Goal: Transaction & Acquisition: Download file/media

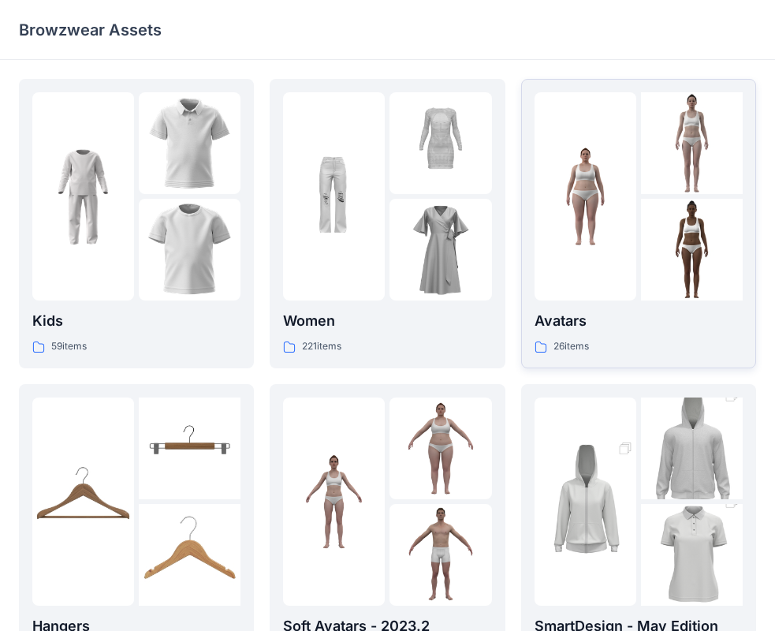
click at [645, 271] on img at bounding box center [692, 250] width 102 height 102
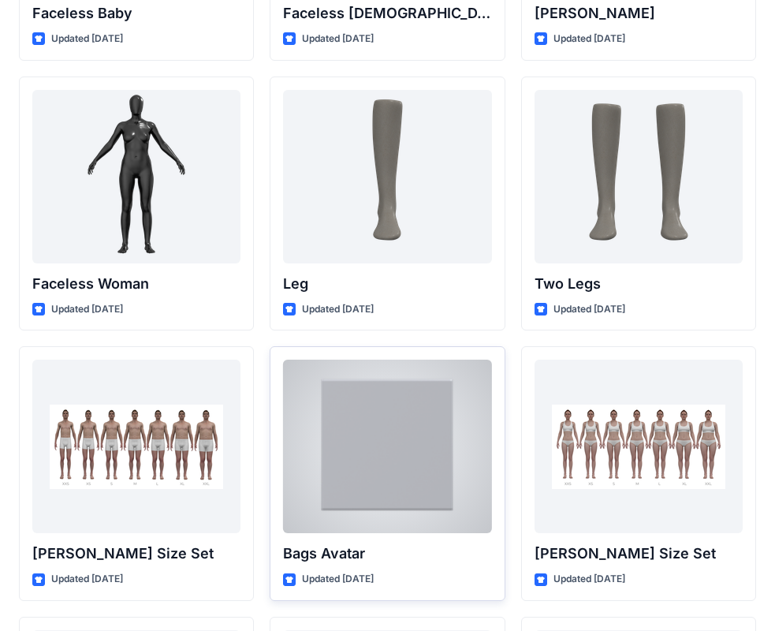
scroll to position [1038, 0]
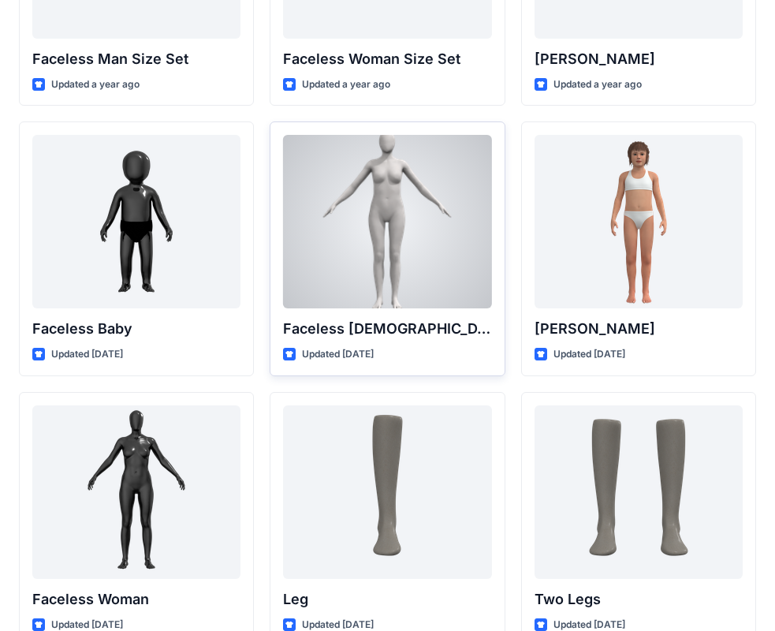
click at [399, 264] on div at bounding box center [387, 221] width 208 height 173
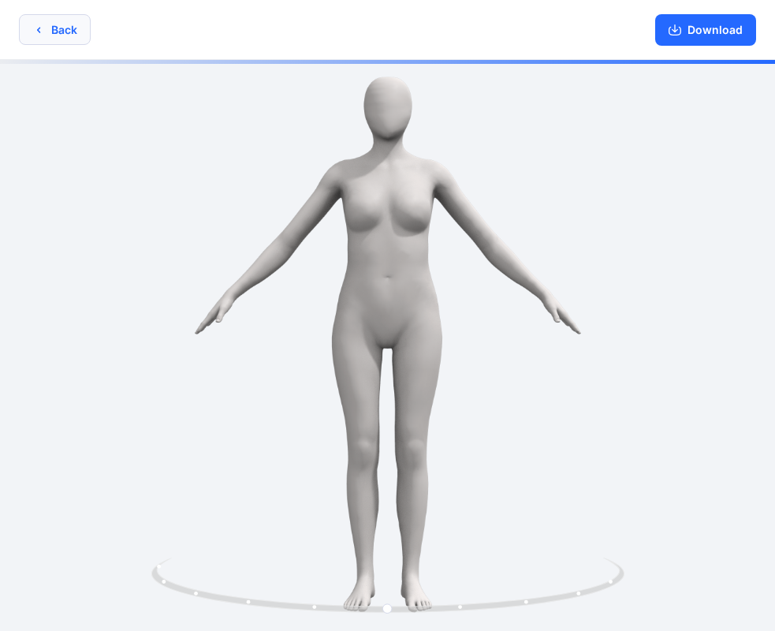
click at [37, 28] on icon "button" at bounding box center [38, 30] width 13 height 13
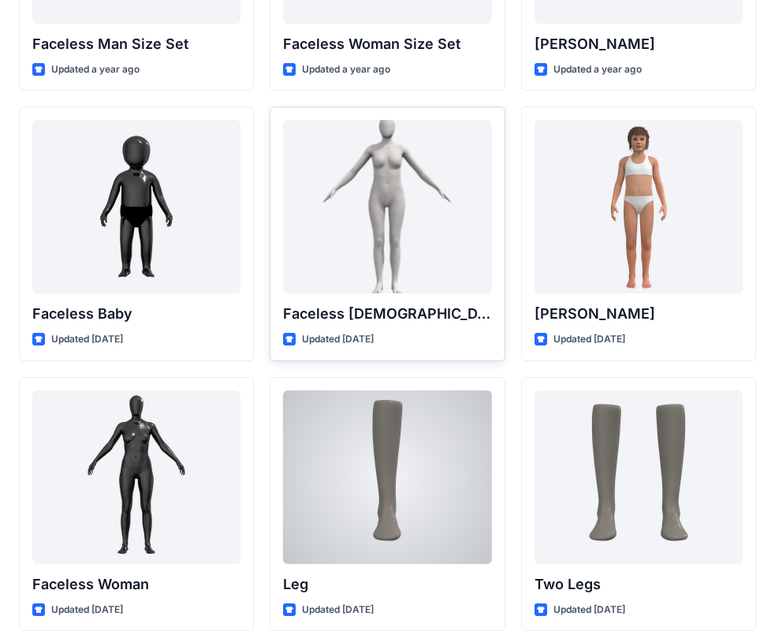
scroll to position [936, 0]
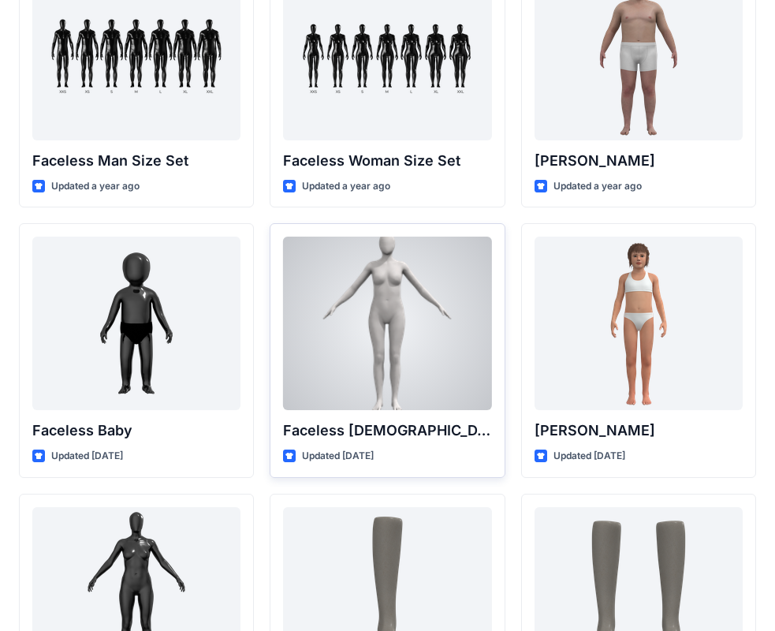
click at [386, 354] on div at bounding box center [387, 323] width 208 height 173
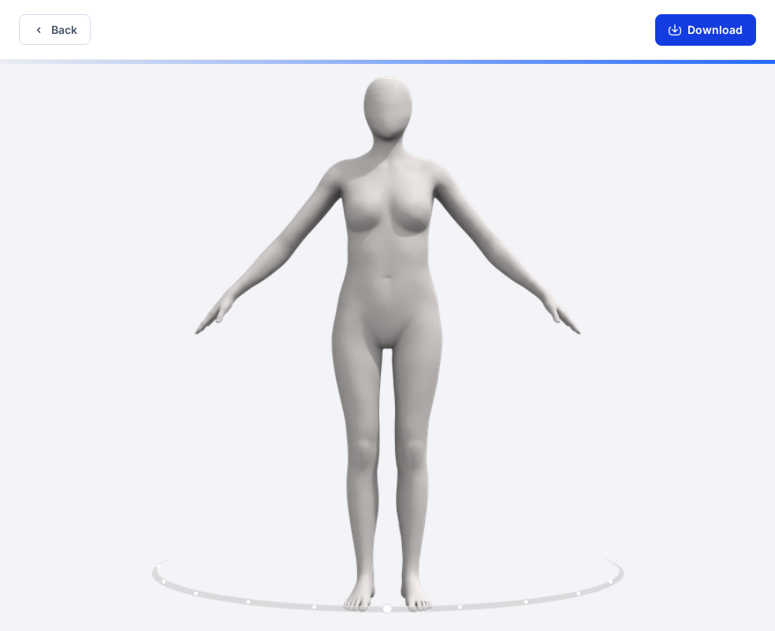
click at [714, 26] on button "Download" at bounding box center [705, 30] width 101 height 32
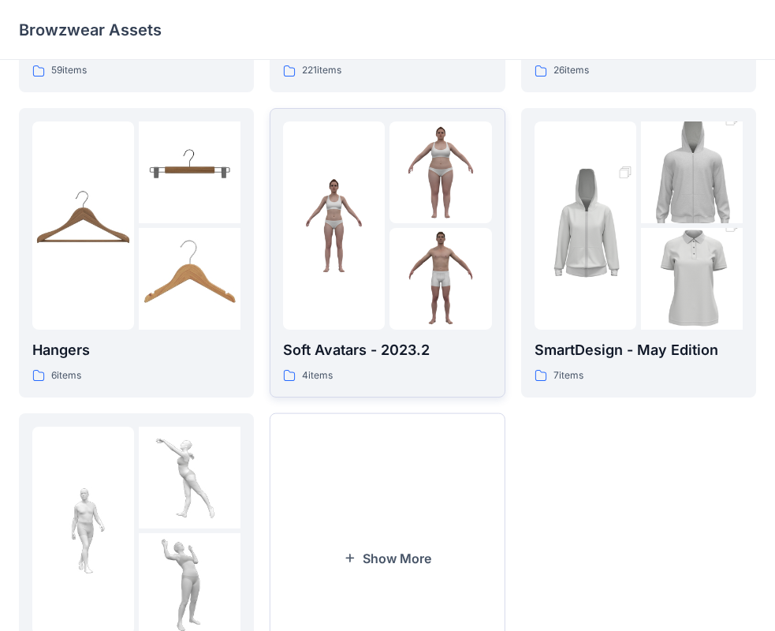
scroll to position [76, 0]
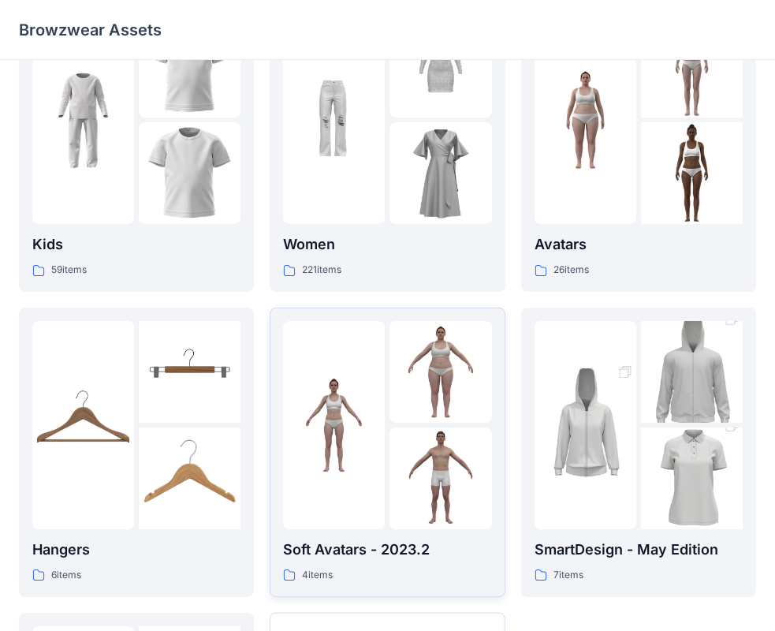
click at [430, 418] on img at bounding box center [440, 372] width 102 height 102
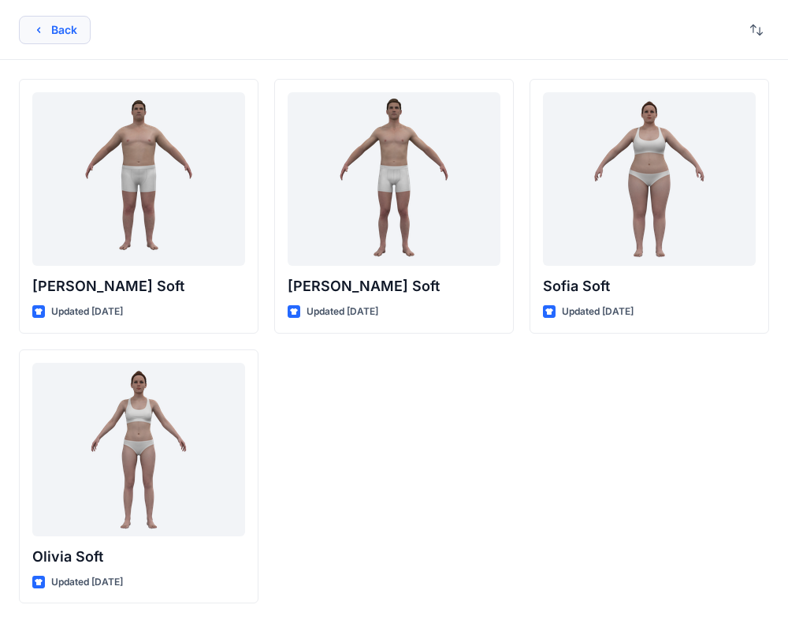
click at [70, 30] on button "Back" at bounding box center [55, 30] width 72 height 28
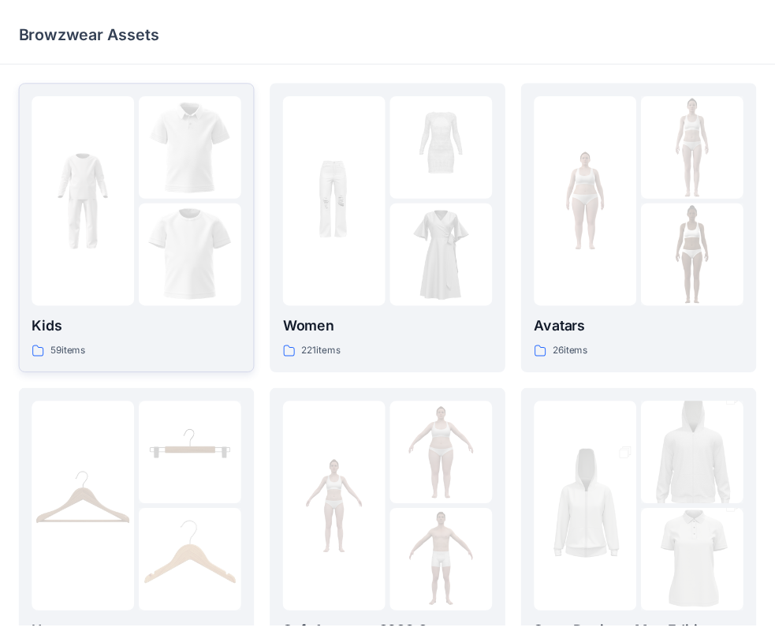
scroll to position [76, 0]
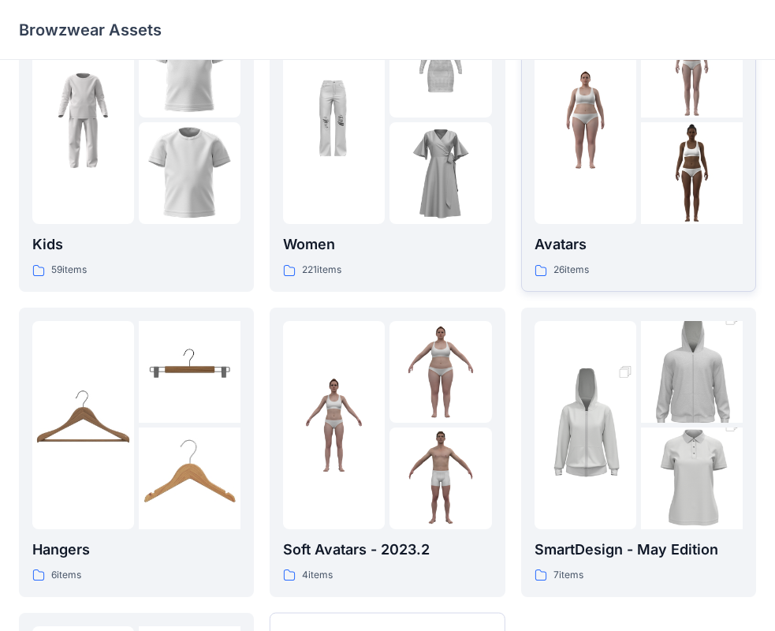
click at [666, 168] on img at bounding box center [692, 173] width 102 height 102
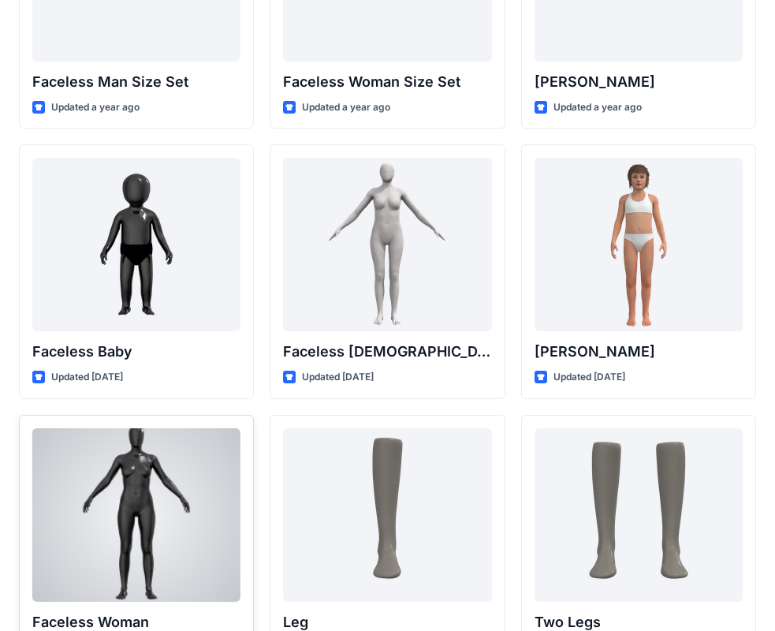
scroll to position [1094, 0]
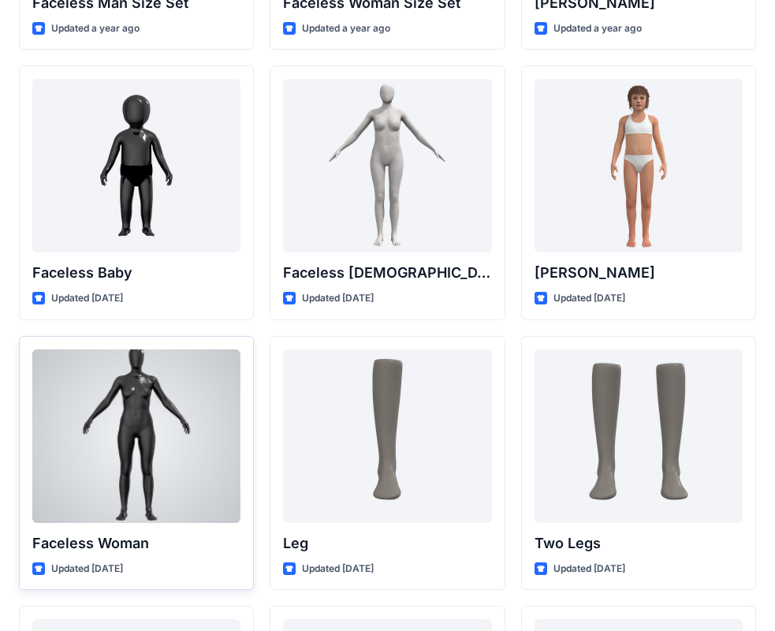
click at [197, 460] on div at bounding box center [136, 435] width 208 height 173
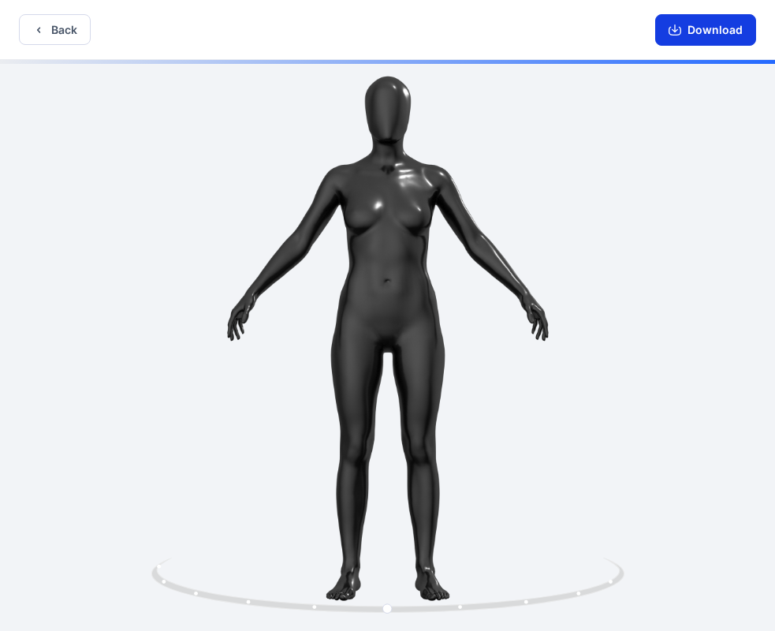
click at [711, 40] on button "Download" at bounding box center [705, 30] width 101 height 32
